Goal: Transaction & Acquisition: Obtain resource

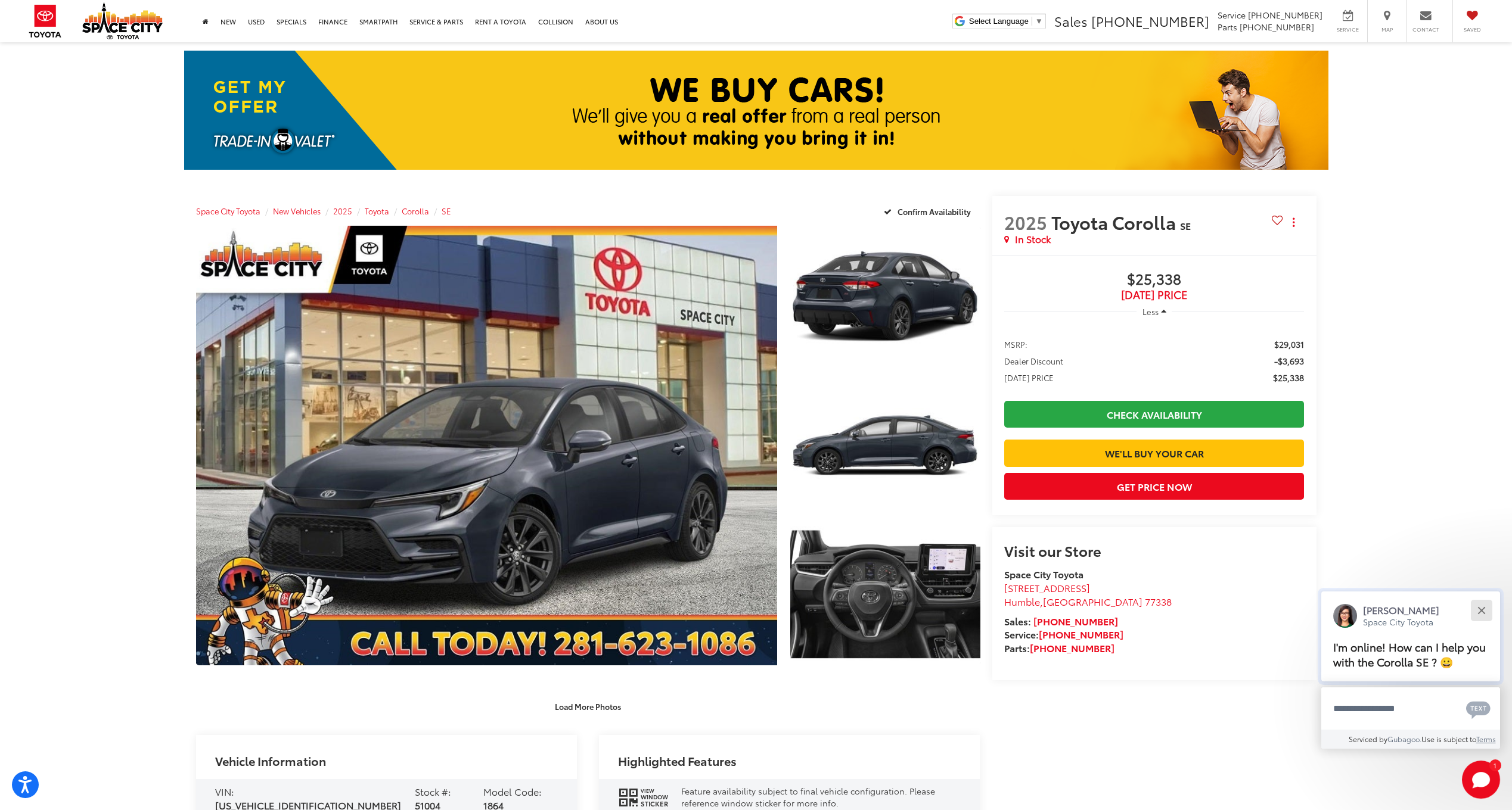
click at [1482, 610] on div "Close" at bounding box center [1481, 610] width 8 height 8
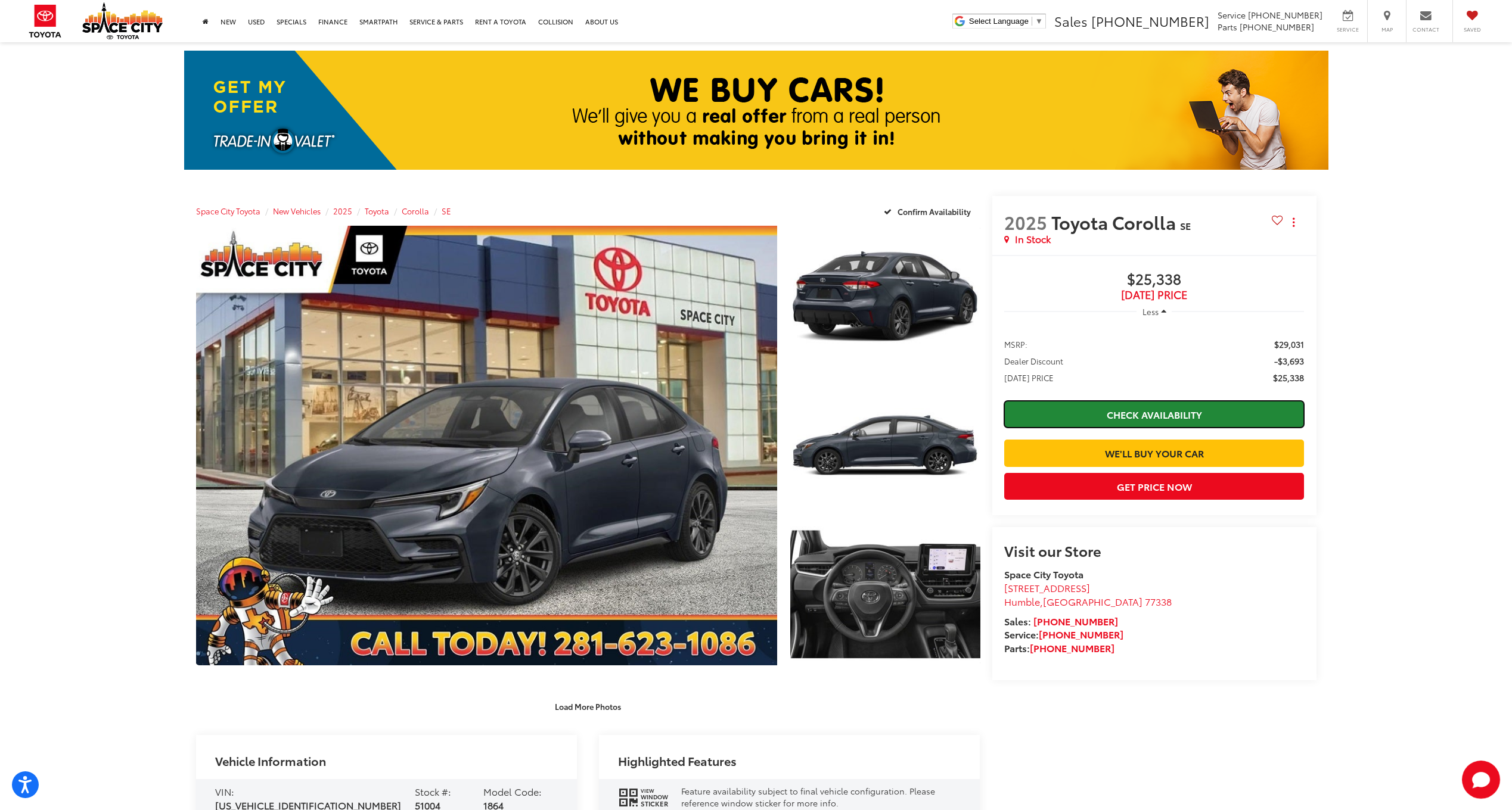
click at [1136, 419] on link "Check Availability" at bounding box center [1155, 414] width 301 height 27
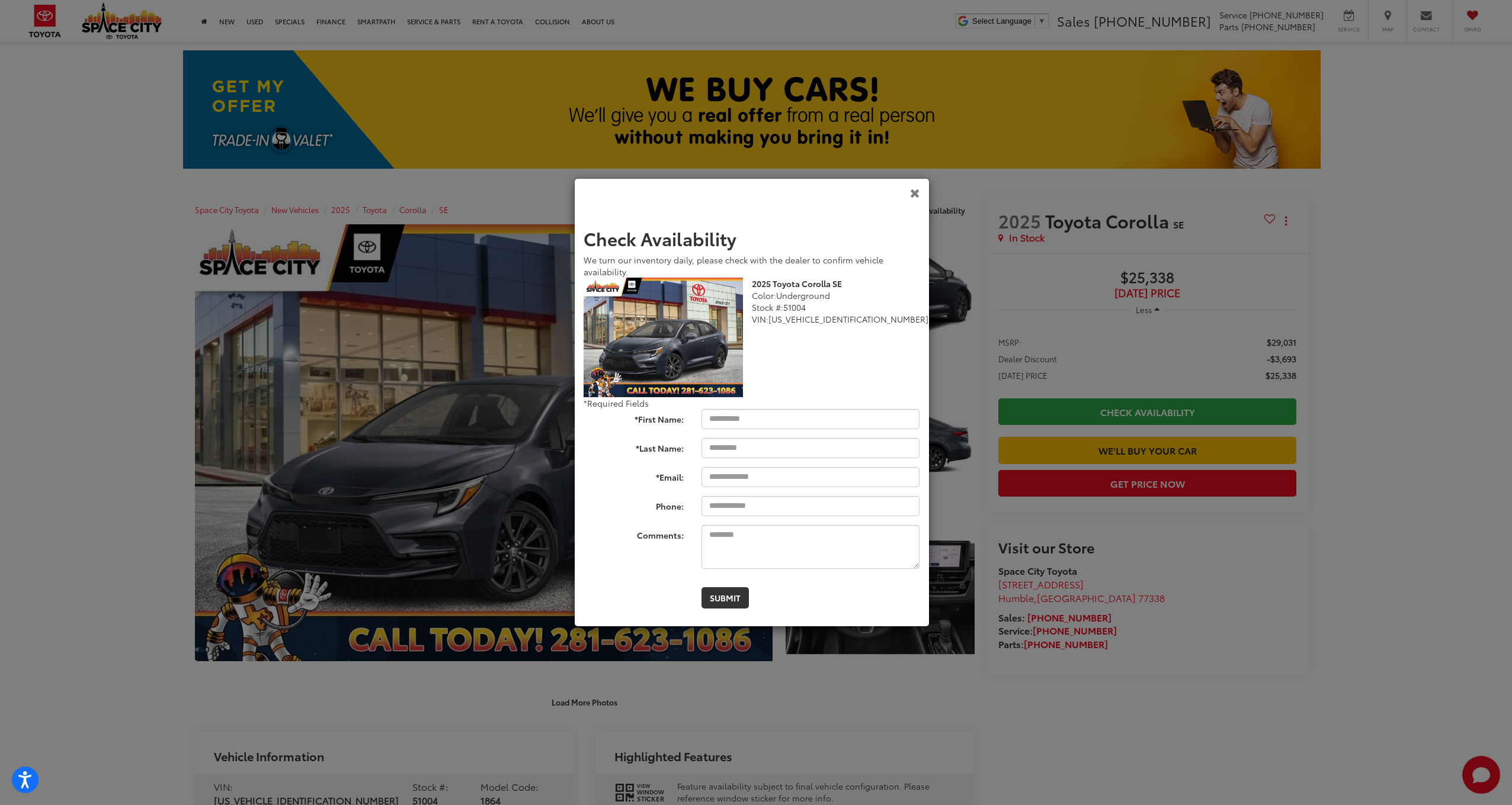
click at [912, 194] on icon "Close" at bounding box center [915, 193] width 10 height 13
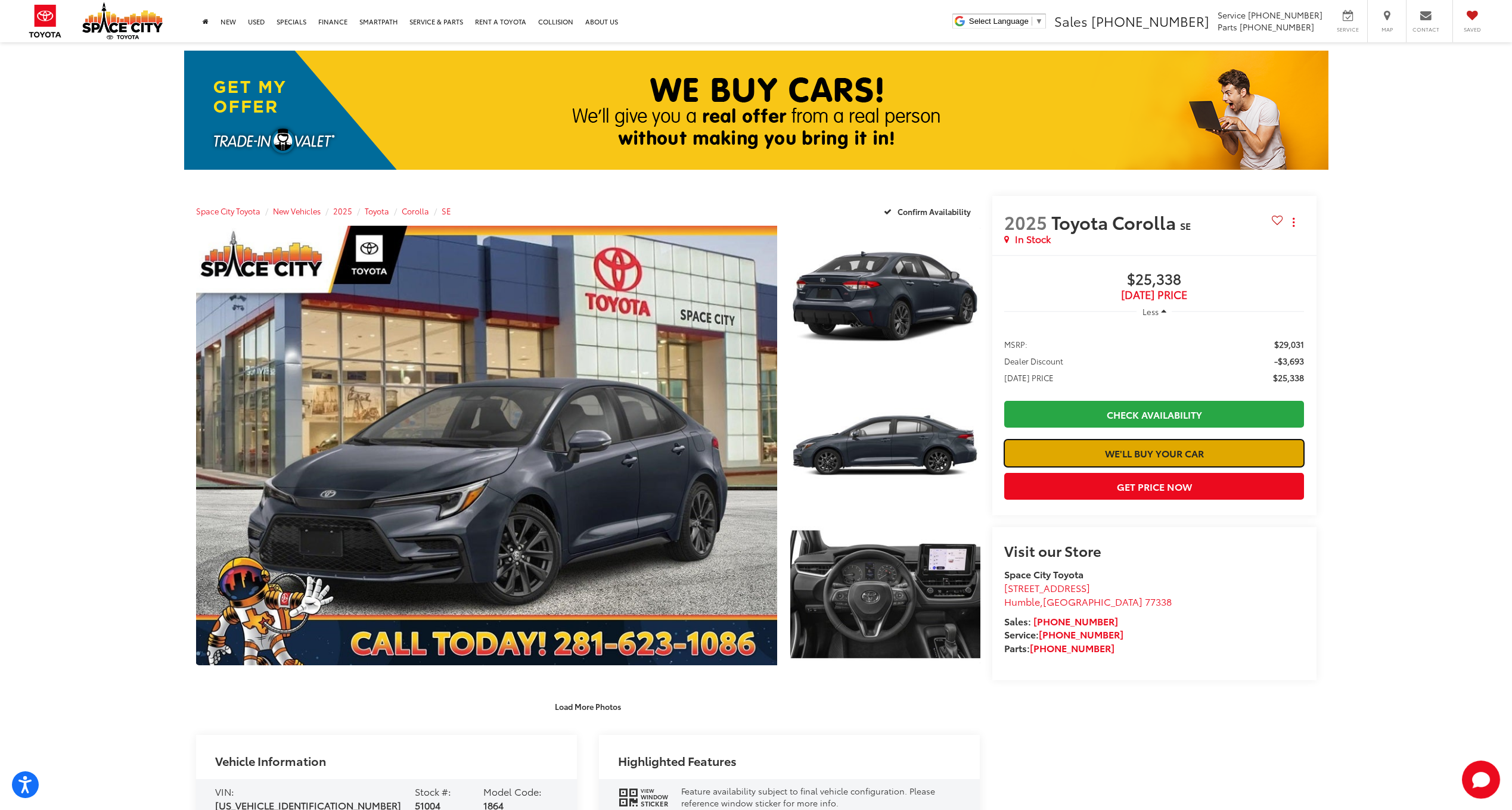
click at [1139, 467] on link "We'll Buy Your Car" at bounding box center [1155, 453] width 301 height 27
